Goal: Information Seeking & Learning: Learn about a topic

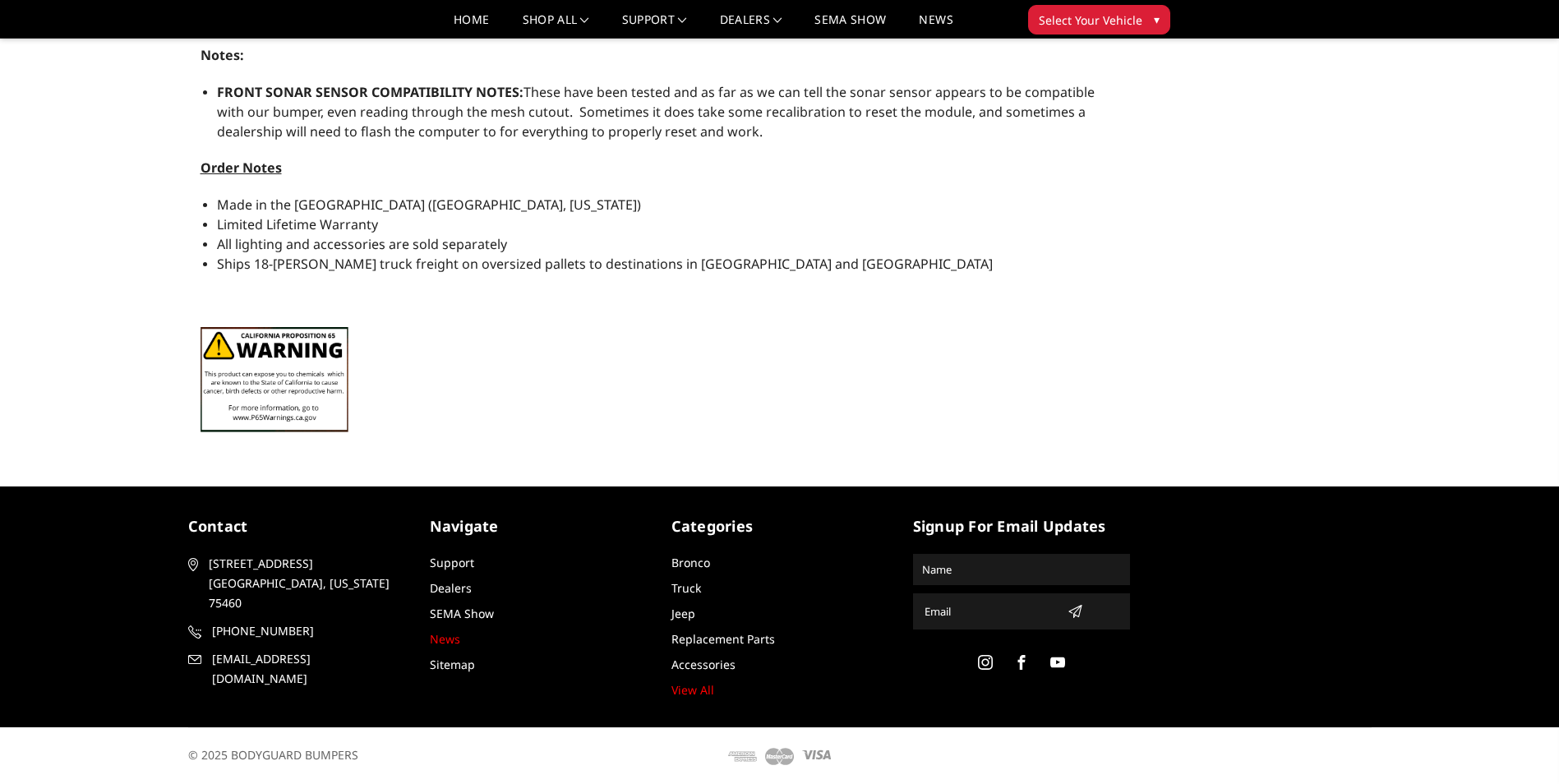
click at [455, 636] on link "News" at bounding box center [445, 639] width 31 height 15
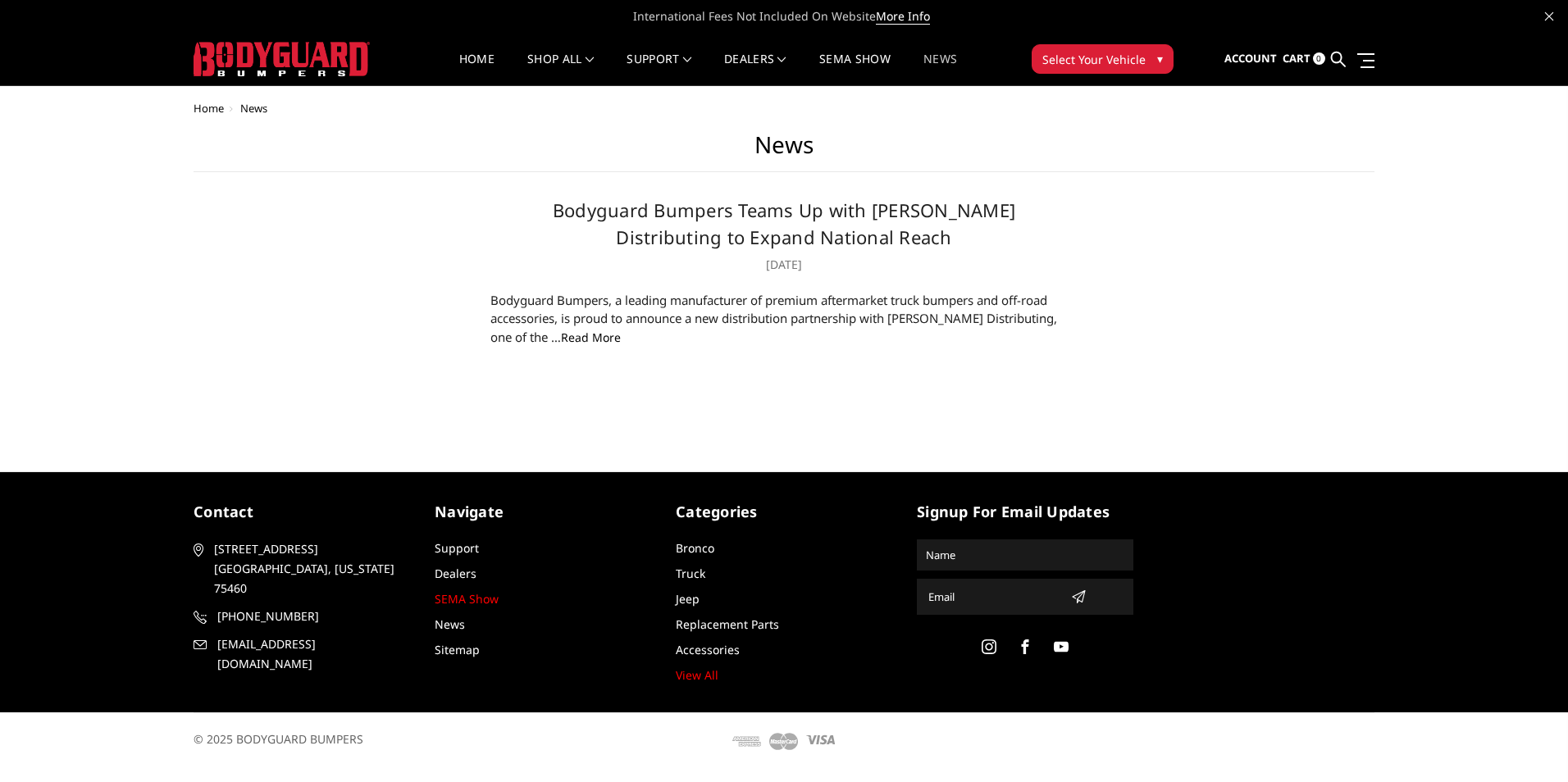
click at [450, 592] on link "SEMA Show" at bounding box center [466, 598] width 64 height 15
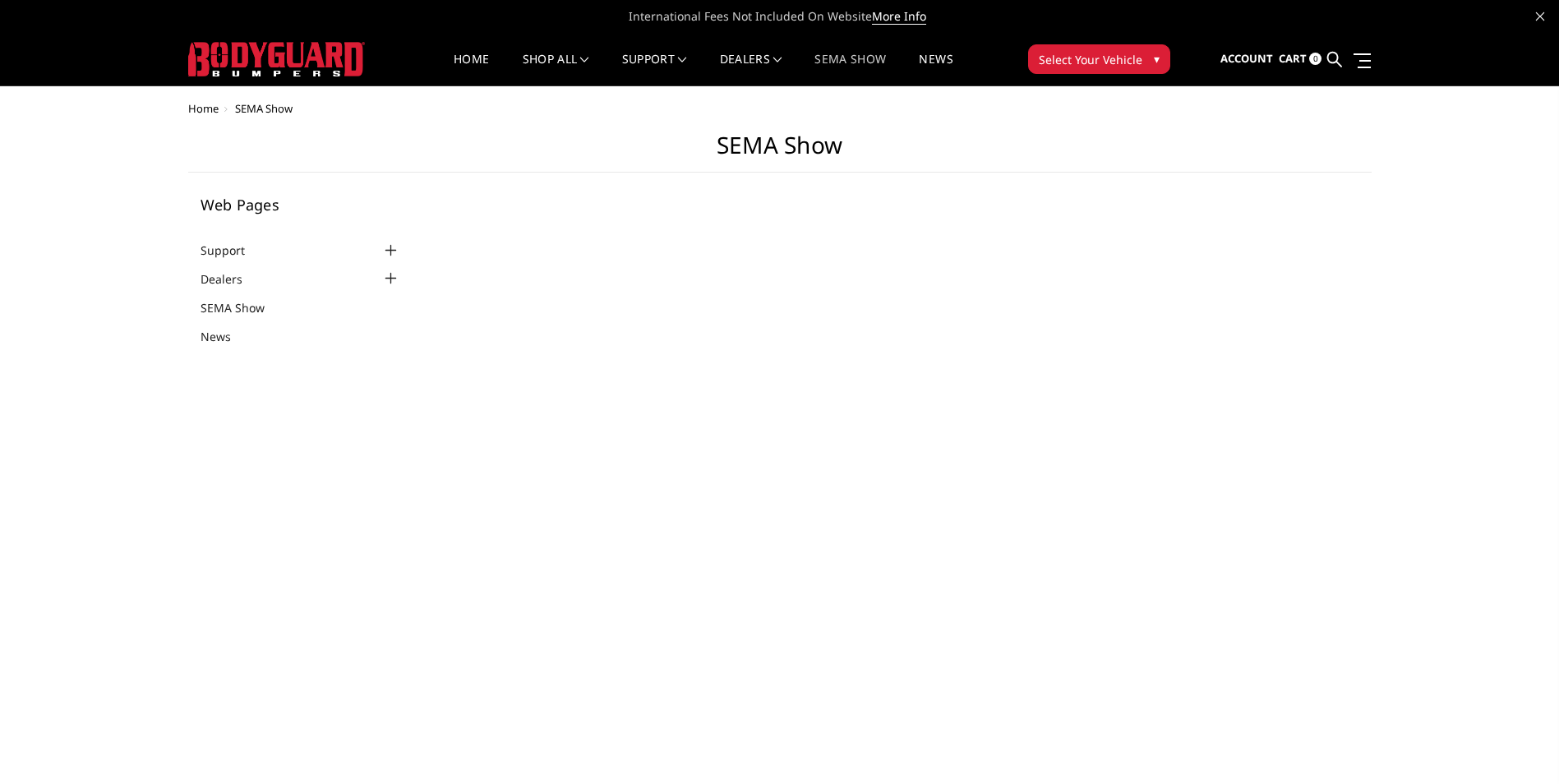
select select "US"
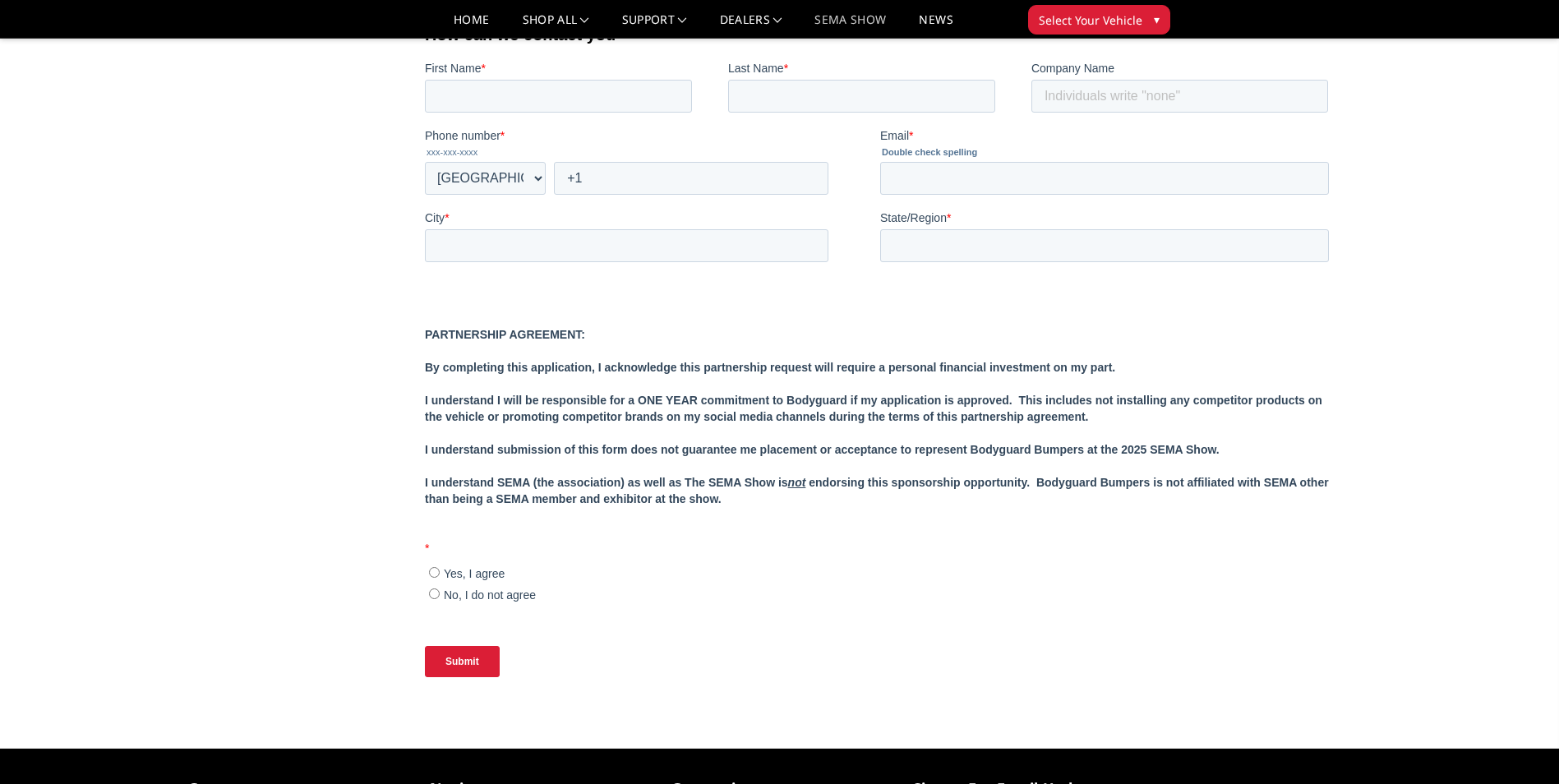
scroll to position [1659, 0]
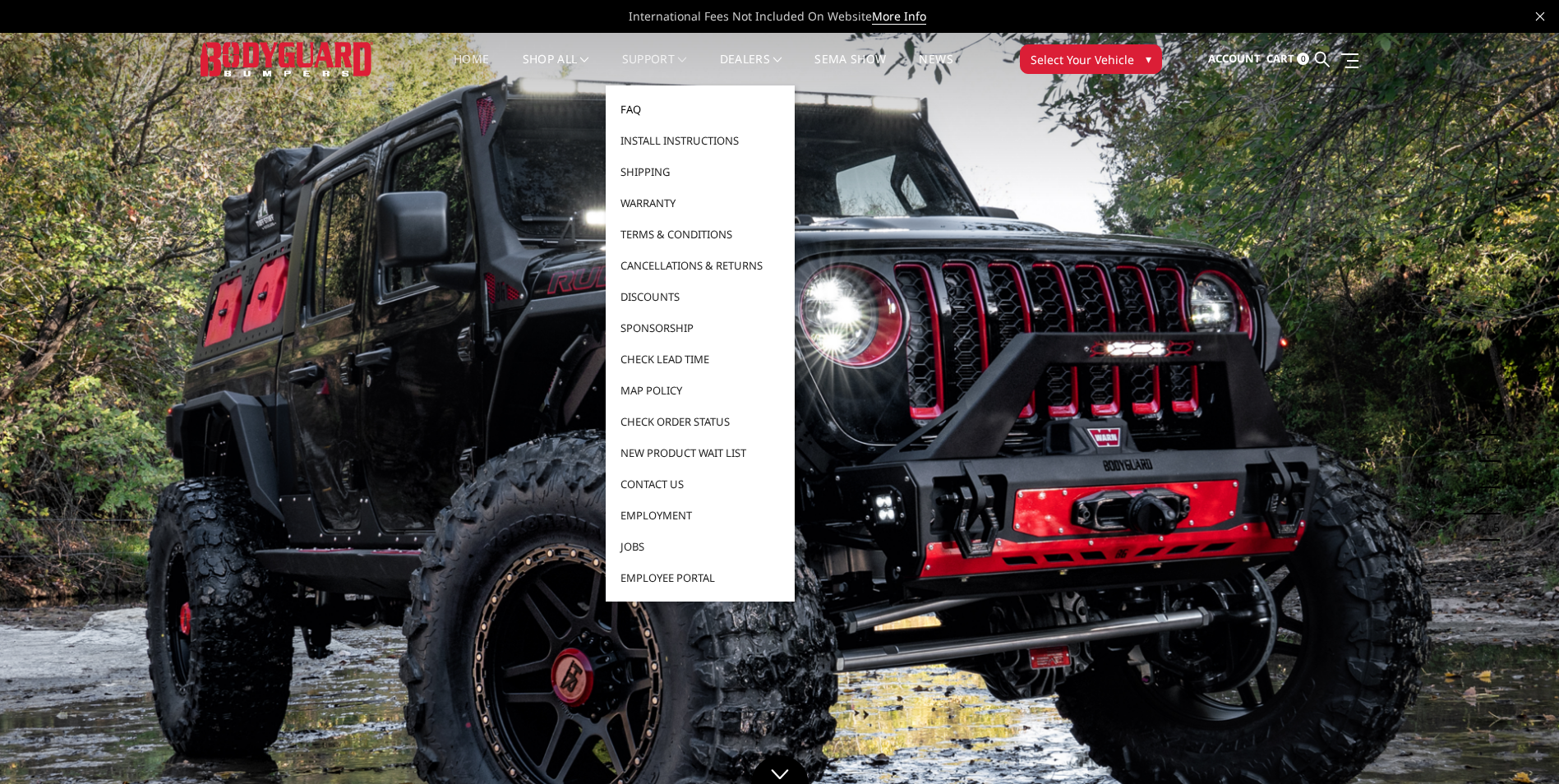
click at [643, 105] on link "FAQ" at bounding box center [700, 109] width 176 height 32
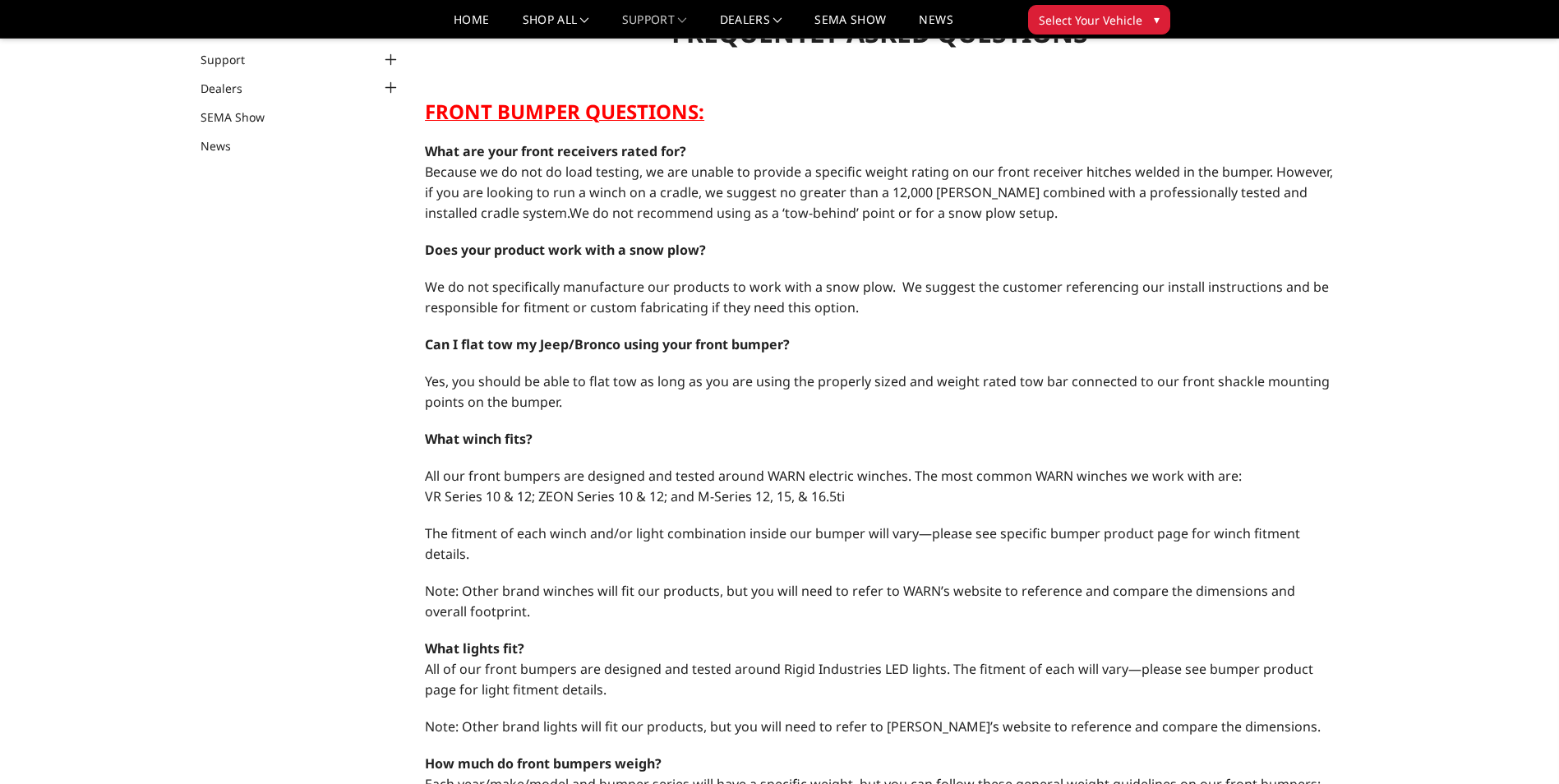
scroll to position [164, 0]
select select "US"
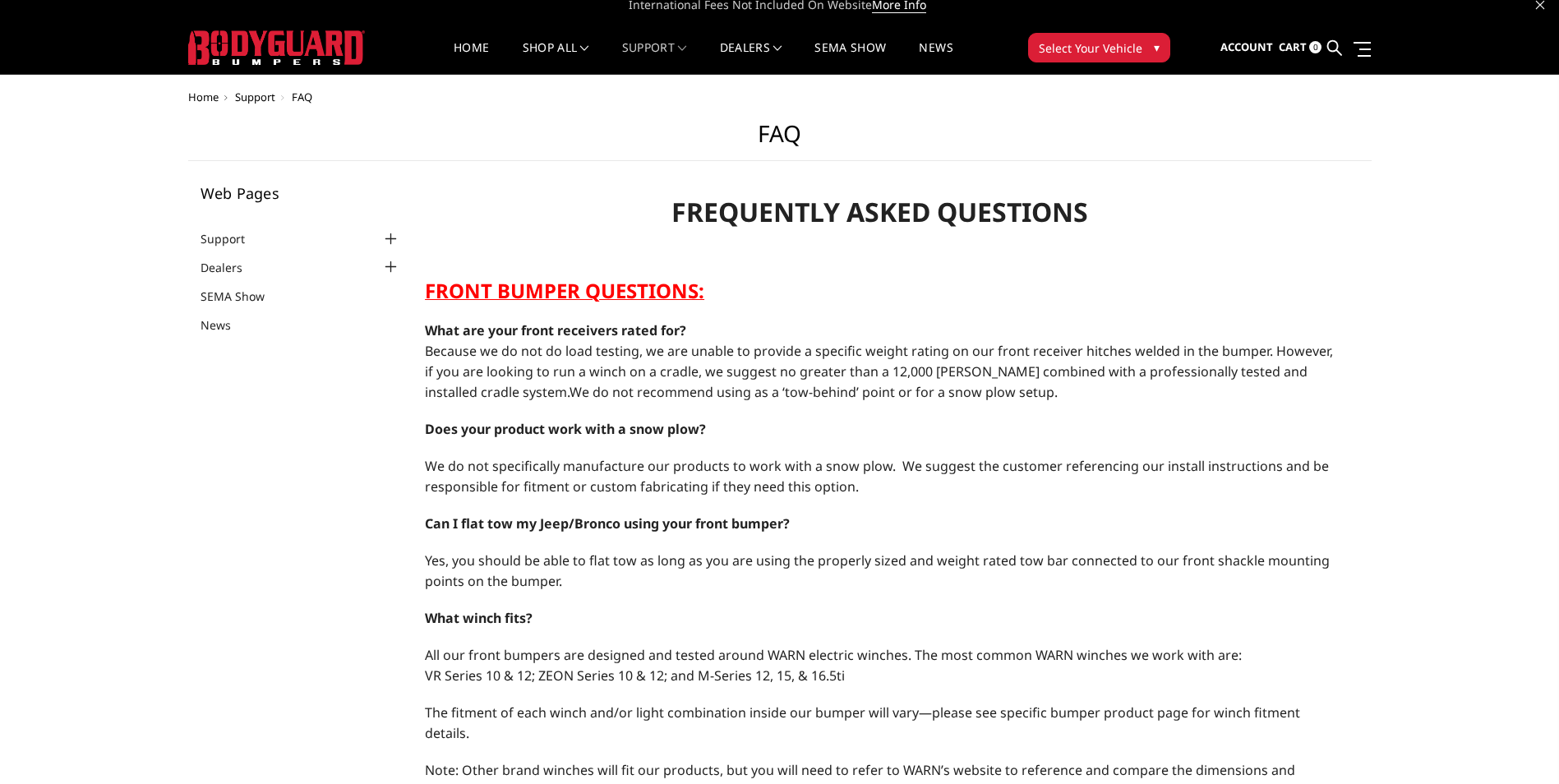
scroll to position [0, 0]
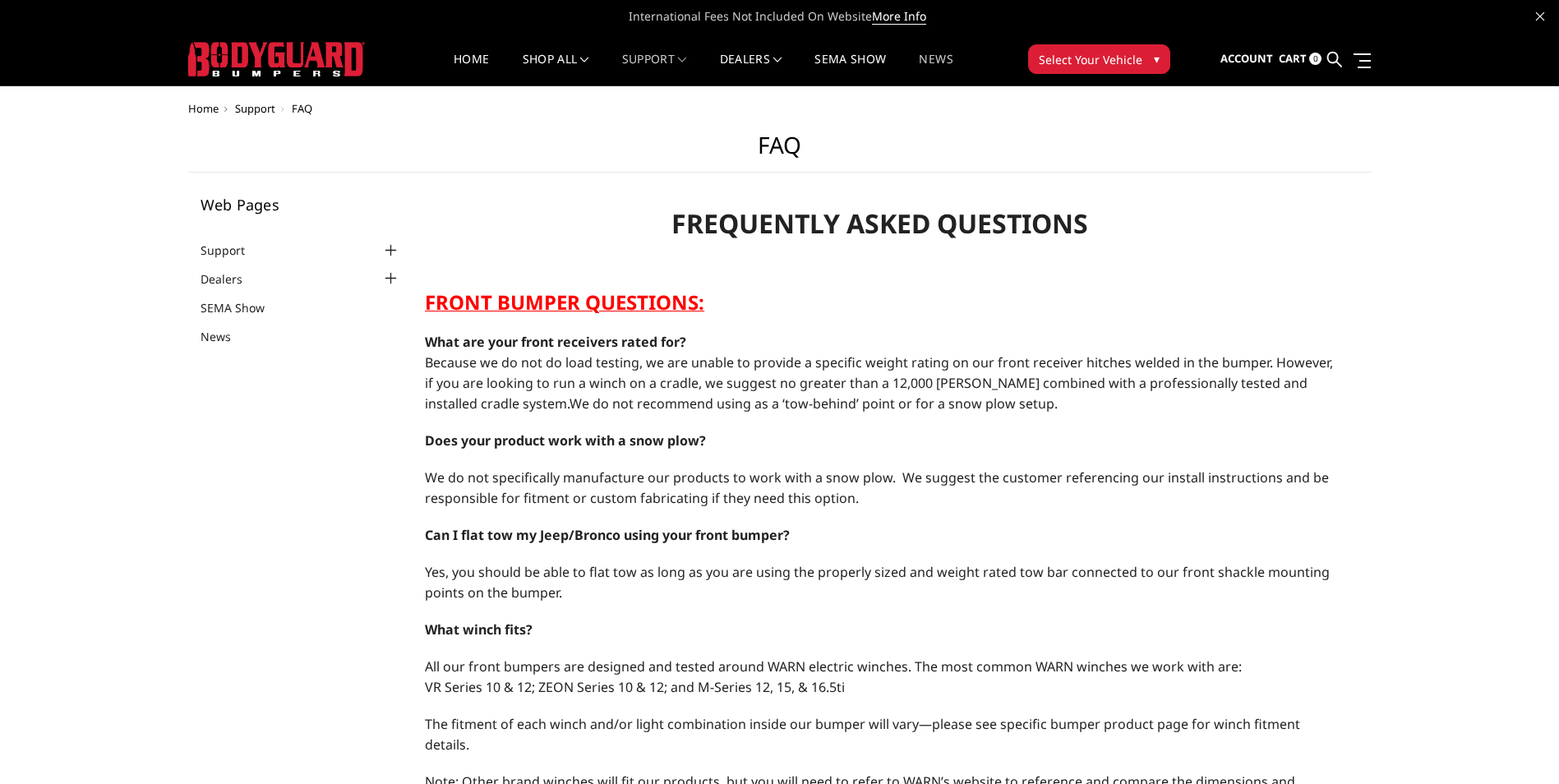
click at [936, 60] on link "News" at bounding box center [935, 69] width 33 height 32
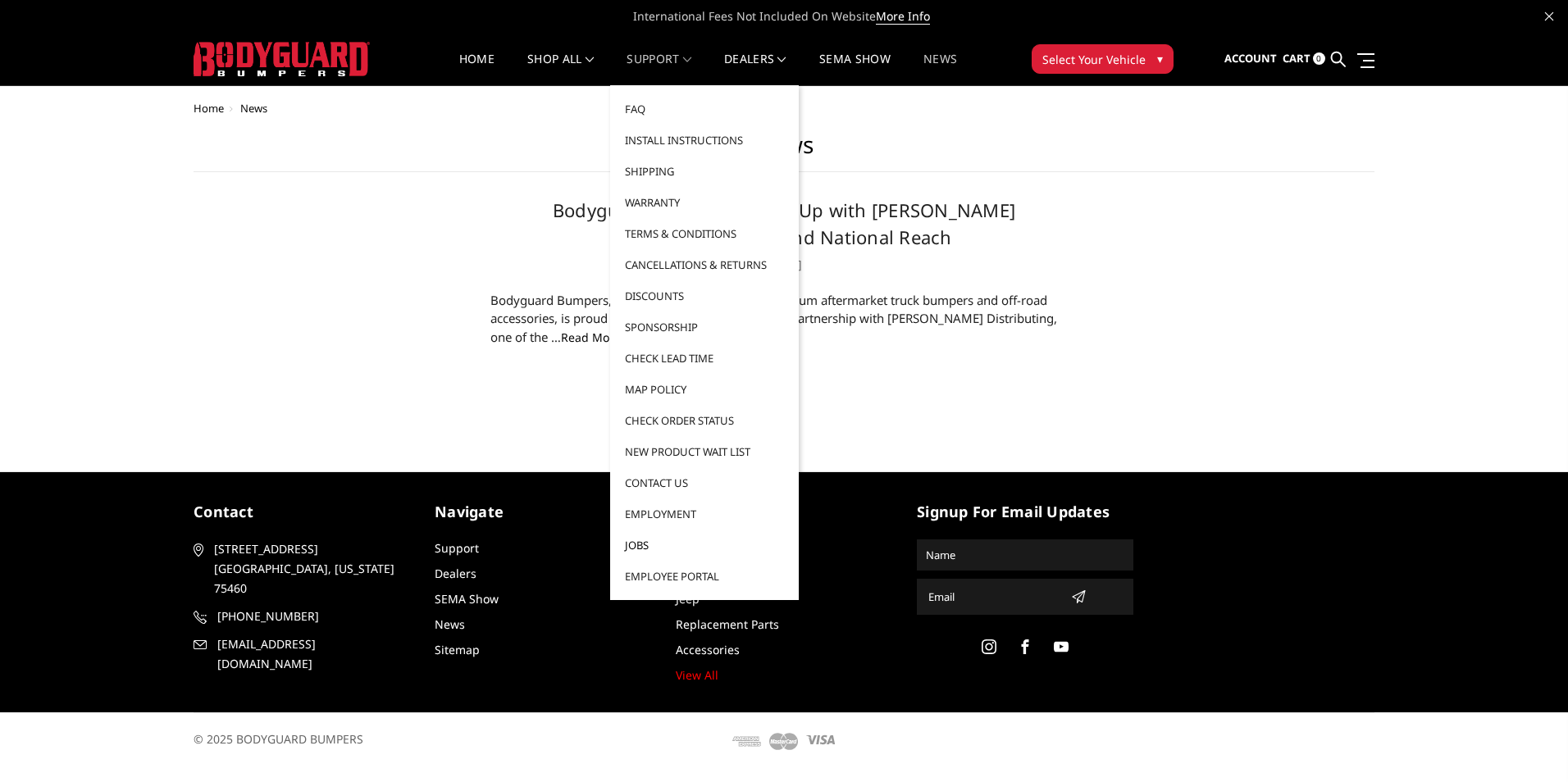
click at [637, 550] on link "Jobs" at bounding box center [704, 545] width 176 height 32
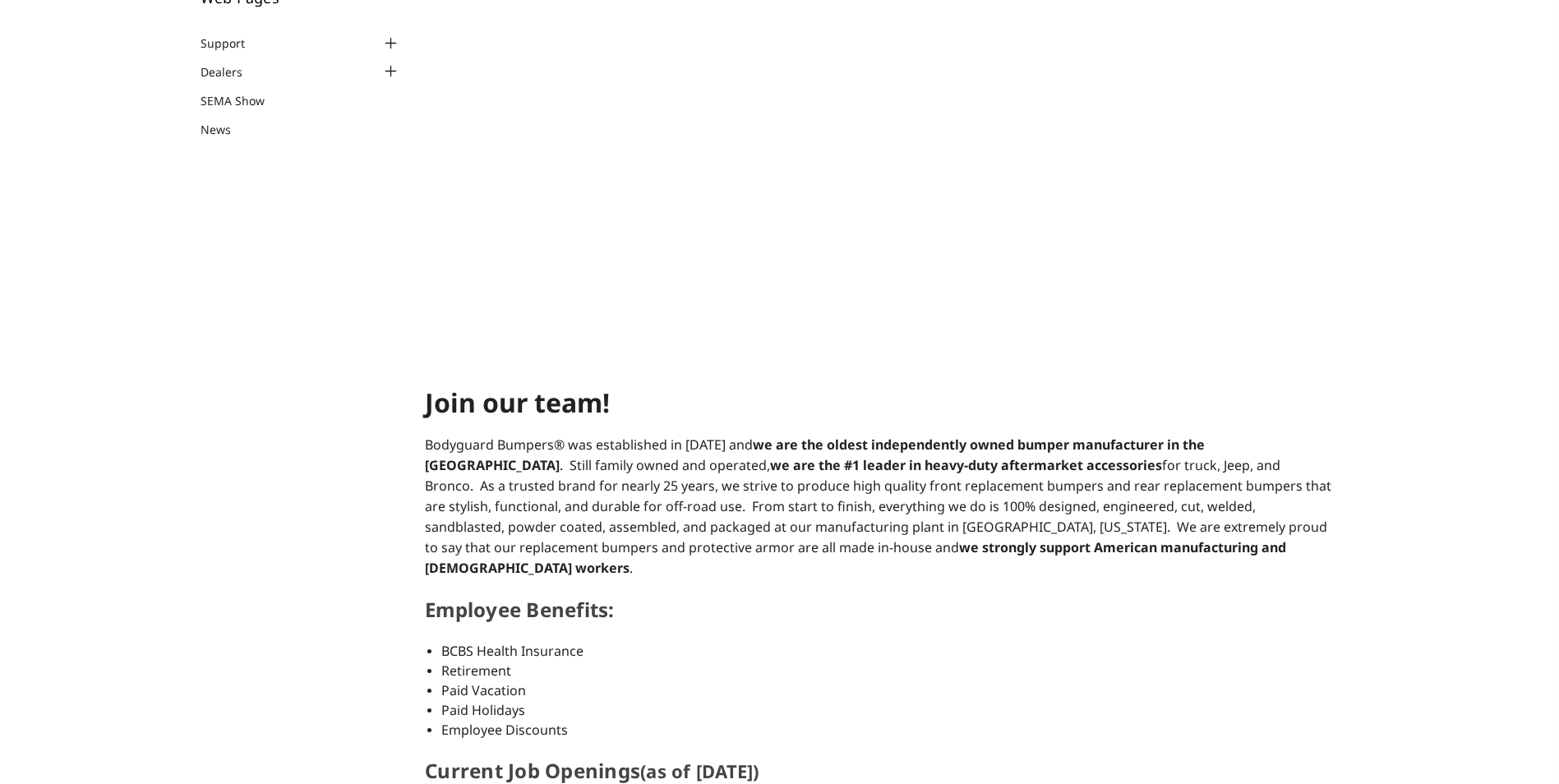
select select "US"
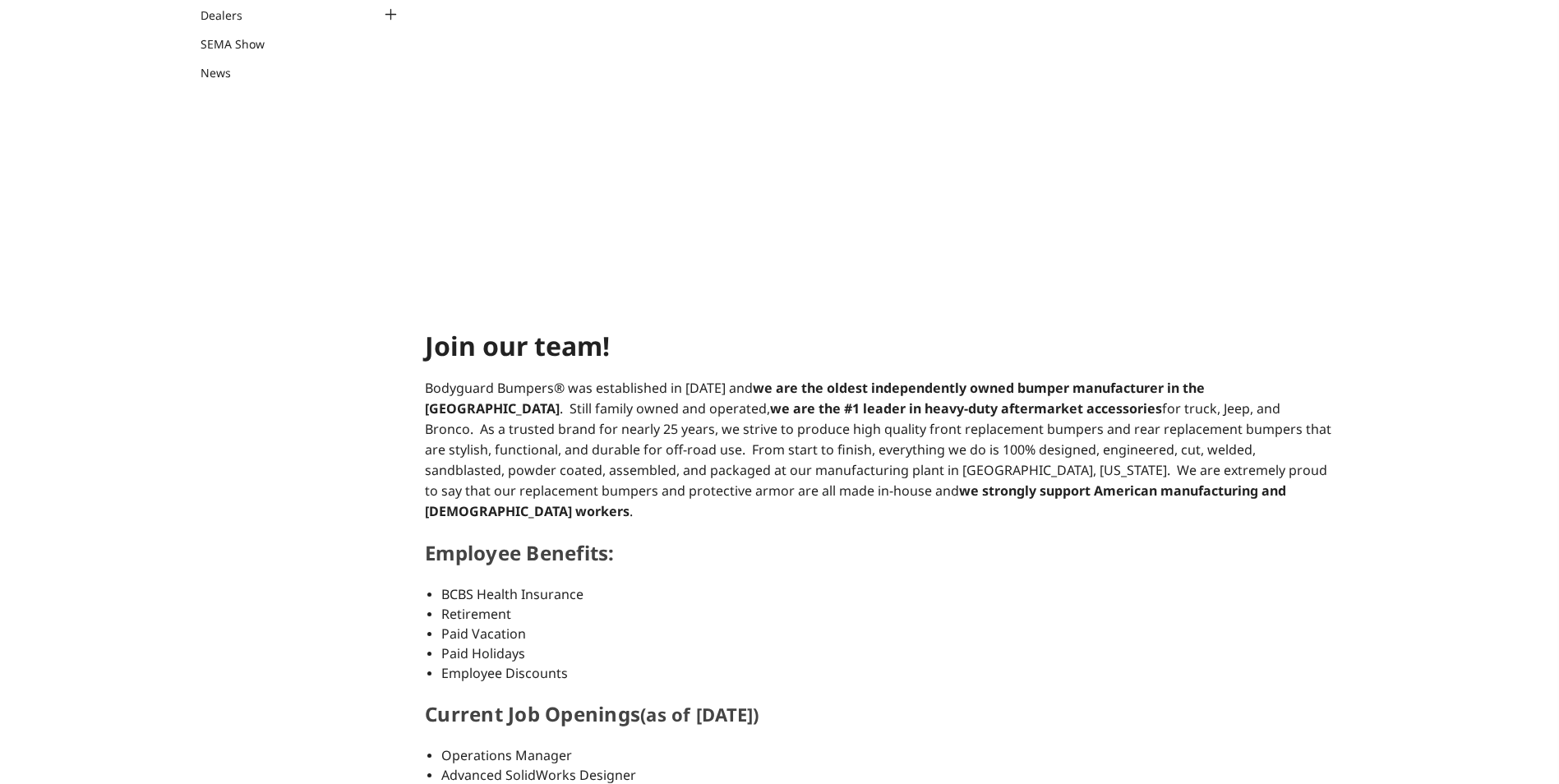
scroll to position [411, 0]
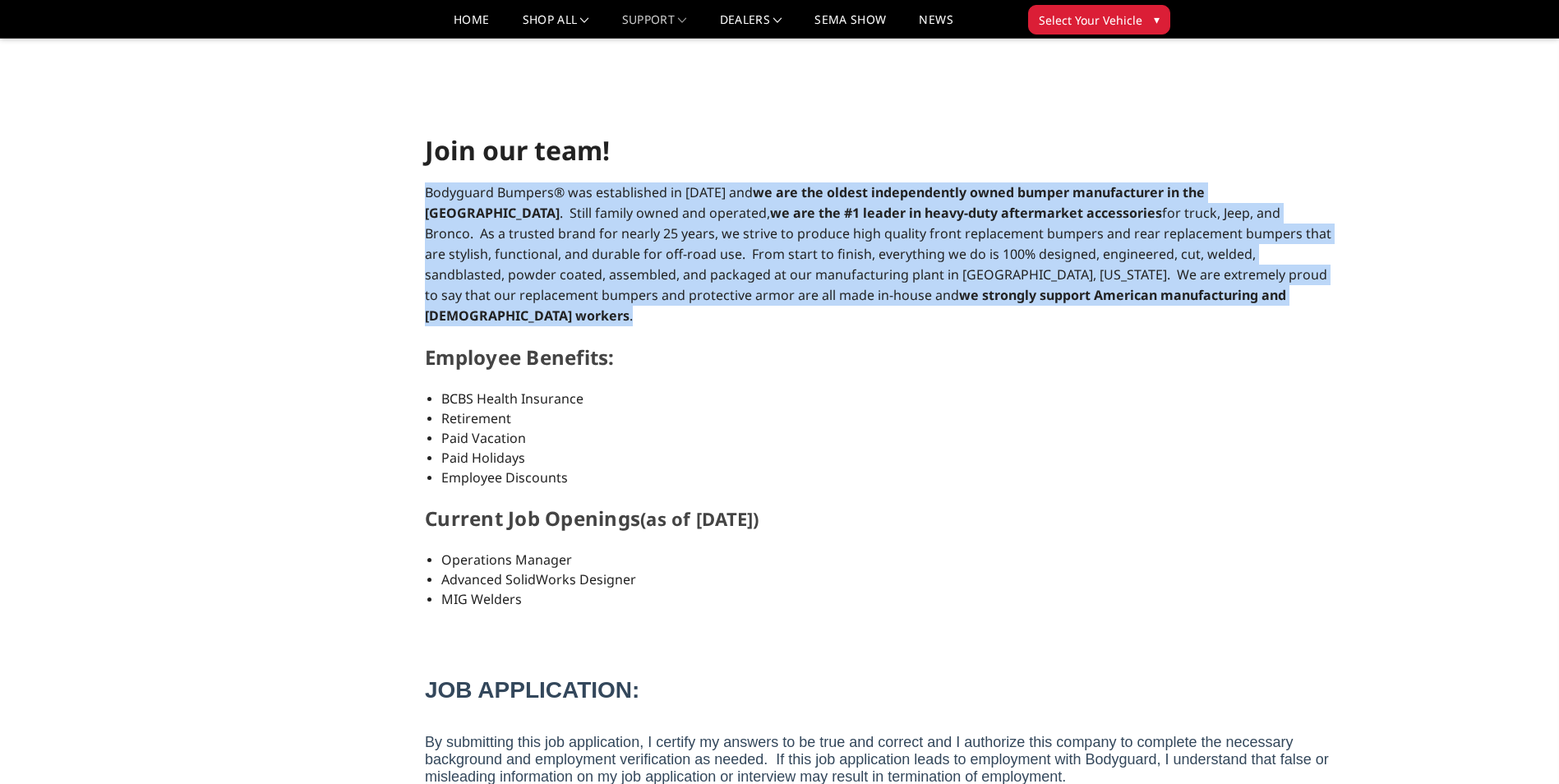
drag, startPoint x: 984, startPoint y: 300, endPoint x: 425, endPoint y: 202, distance: 567.5
click at [1076, 252] on span "Bodyguard Bumpers® was established in [DATE] and we are the oldest independentl…" at bounding box center [878, 254] width 907 height 142
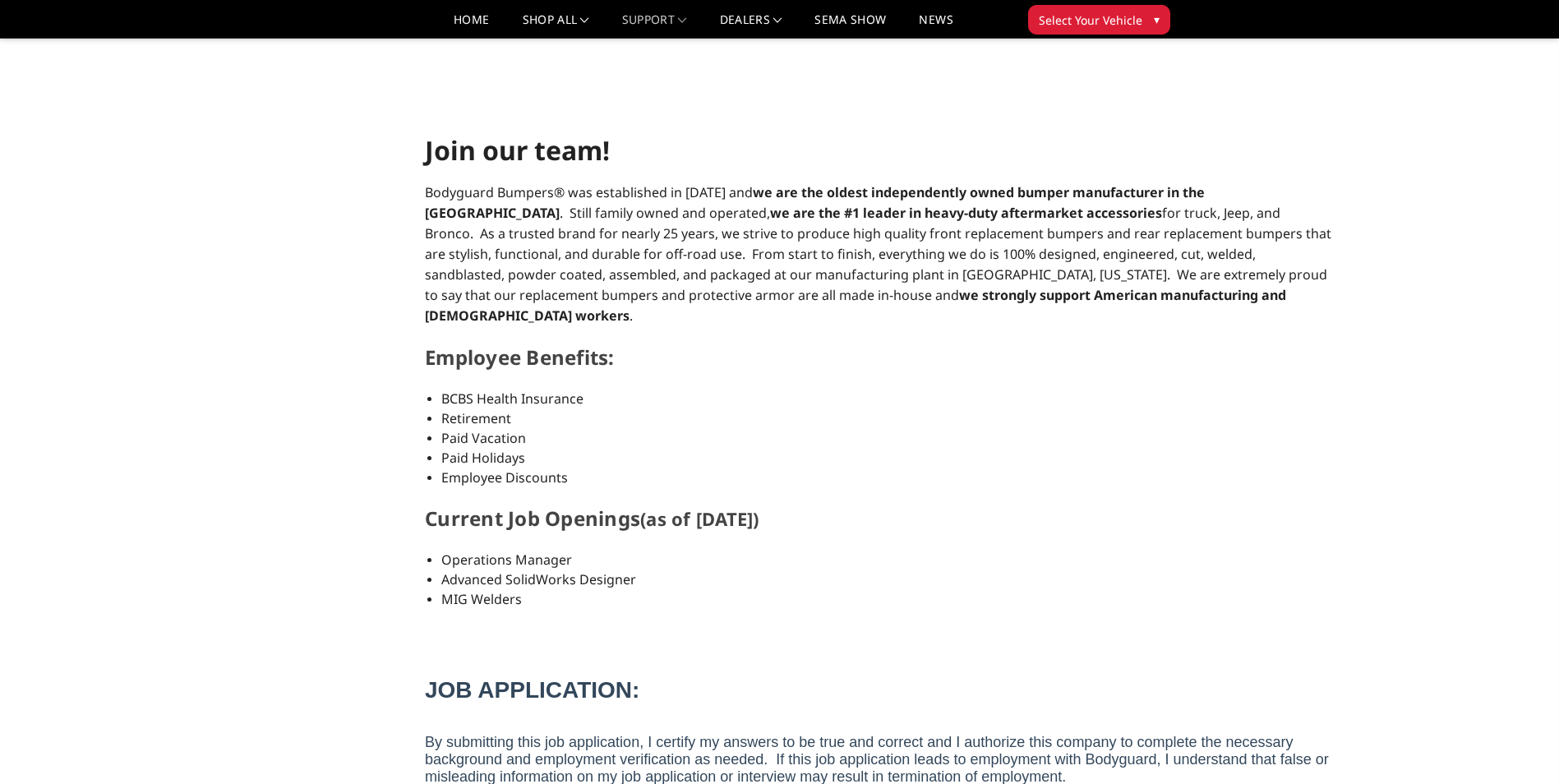
click at [678, 276] on span "Bodyguard Bumpers® was established in [DATE] and we are the oldest independentl…" at bounding box center [878, 254] width 907 height 142
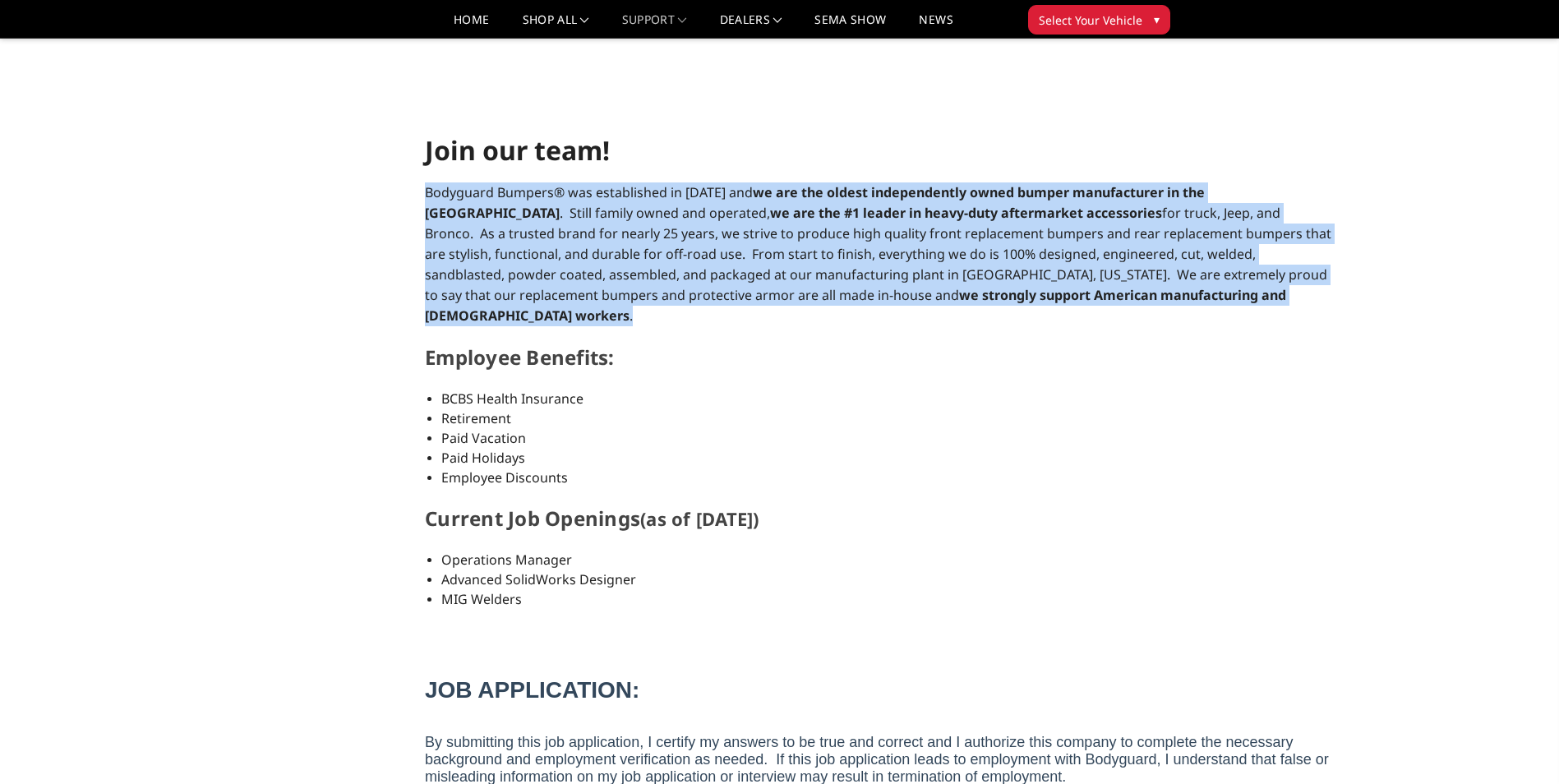
drag, startPoint x: 969, startPoint y: 288, endPoint x: 423, endPoint y: 187, distance: 555.3
drag, startPoint x: 423, startPoint y: 187, endPoint x: 506, endPoint y: 220, distance: 89.3
copy span "Bodyguard Bumpers® was established in [DATE] and we are the oldest independentl…"
